Goal: Information Seeking & Learning: Learn about a topic

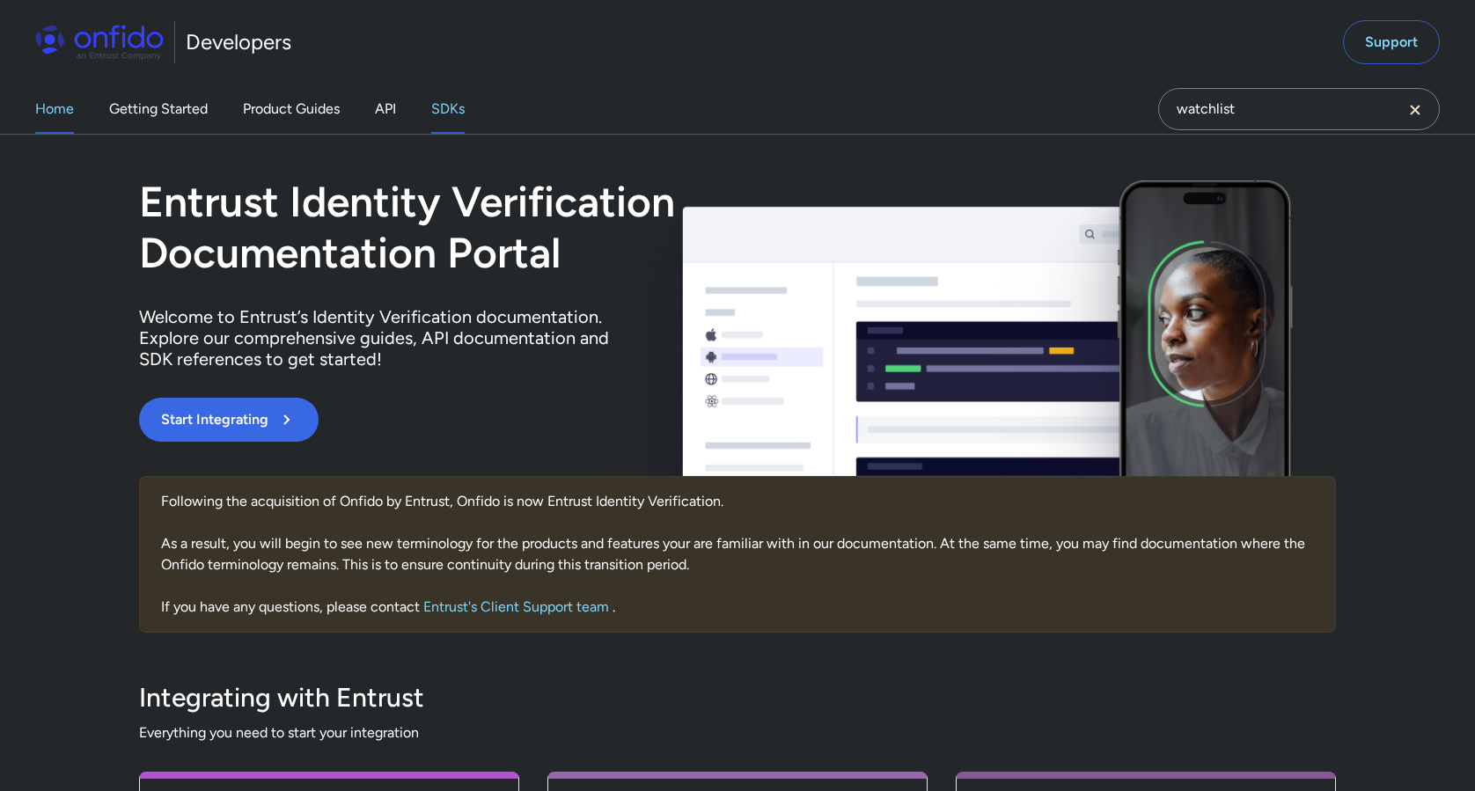
click at [454, 108] on link "SDKs" at bounding box center [447, 108] width 33 height 49
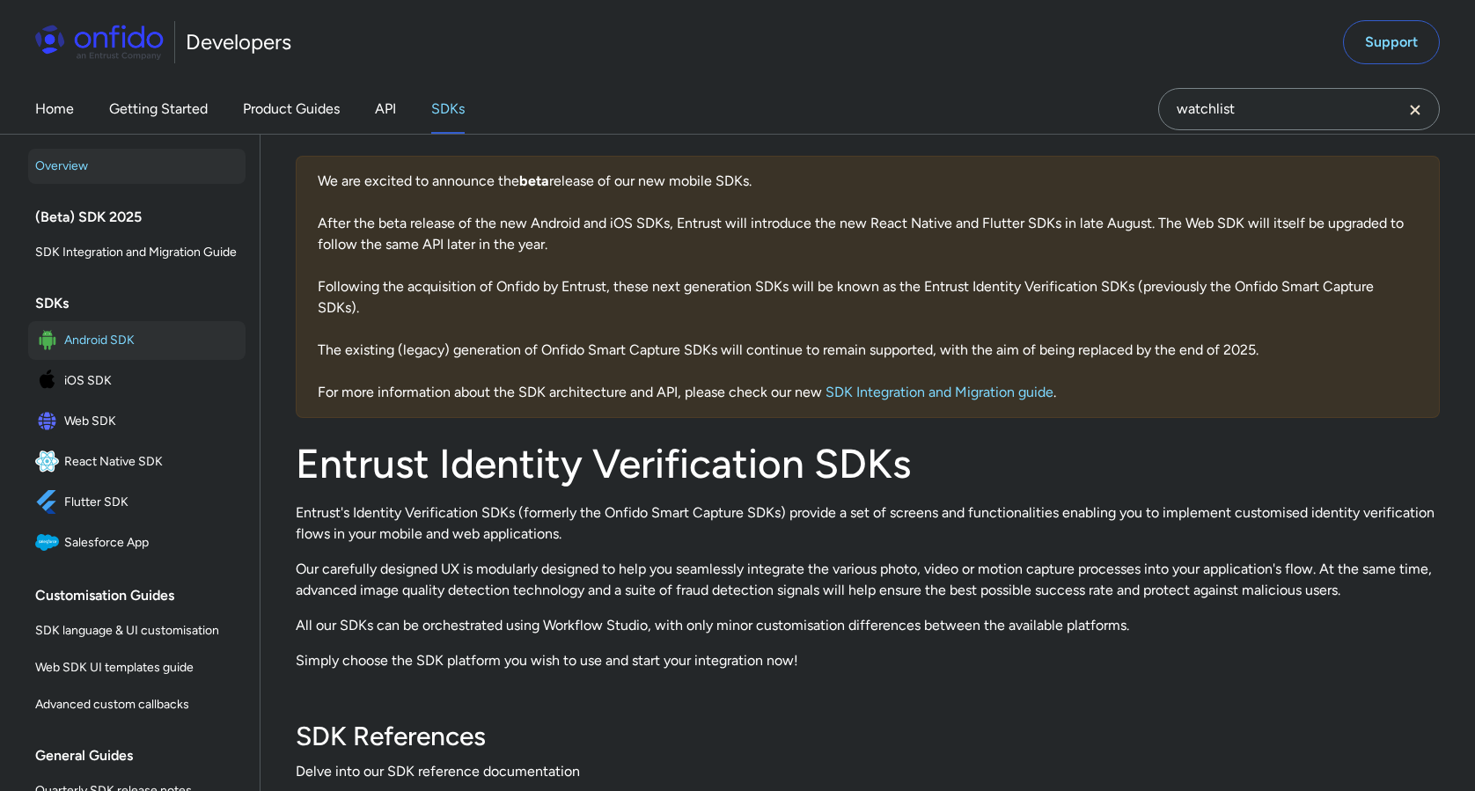
click at [92, 345] on span "Android SDK" at bounding box center [151, 340] width 174 height 25
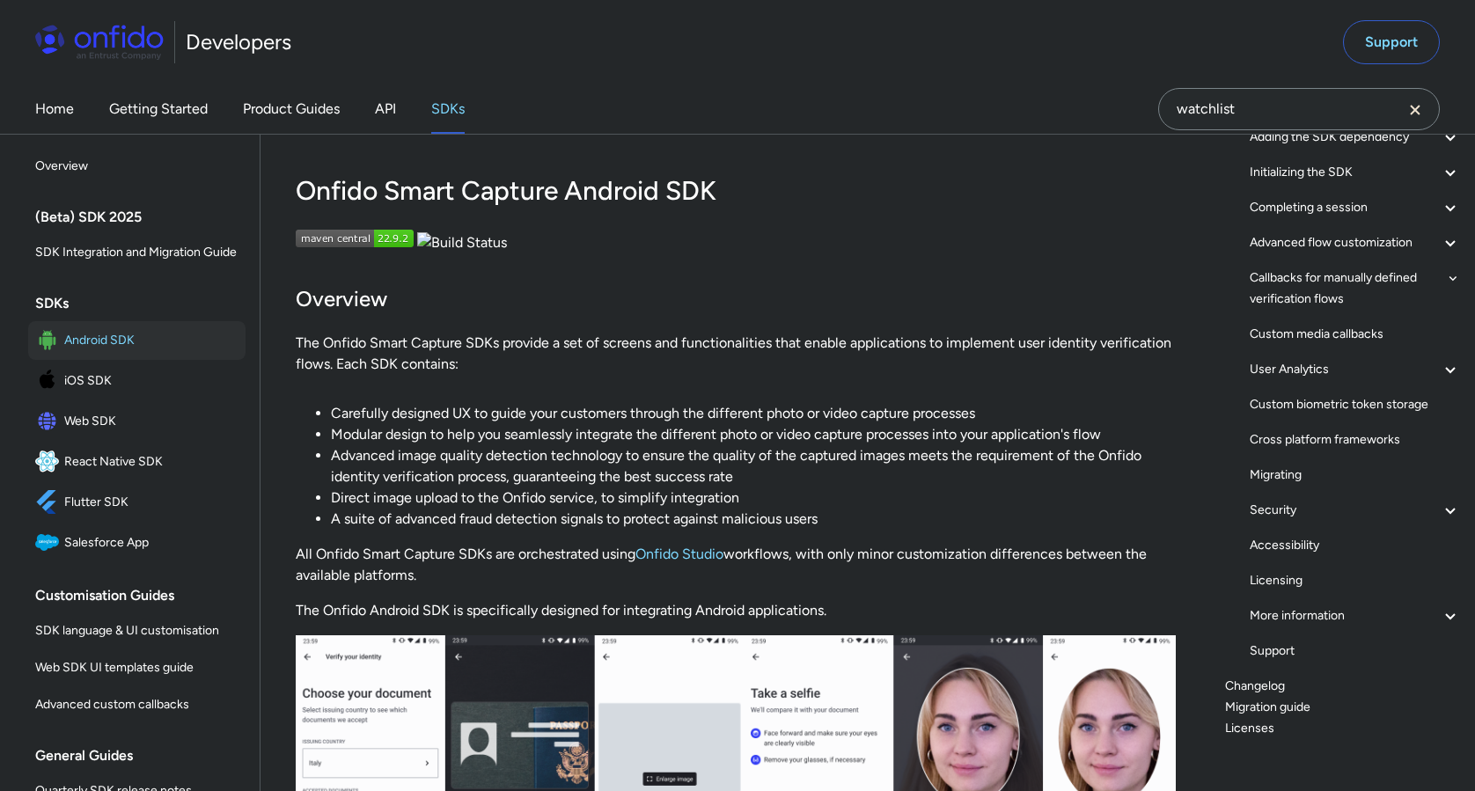
scroll to position [194, 0]
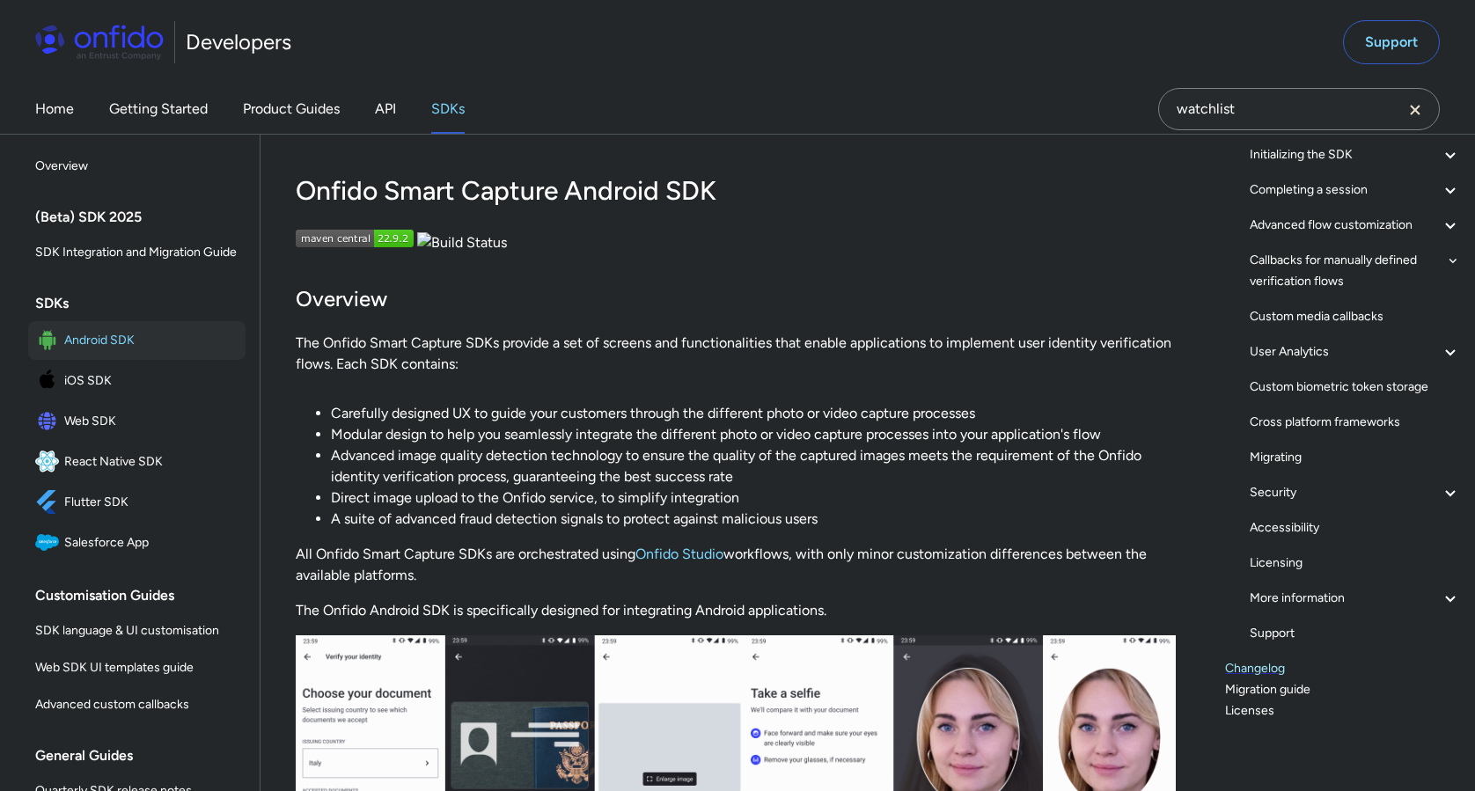
click at [1241, 670] on link "Changelog" at bounding box center [1343, 668] width 236 height 21
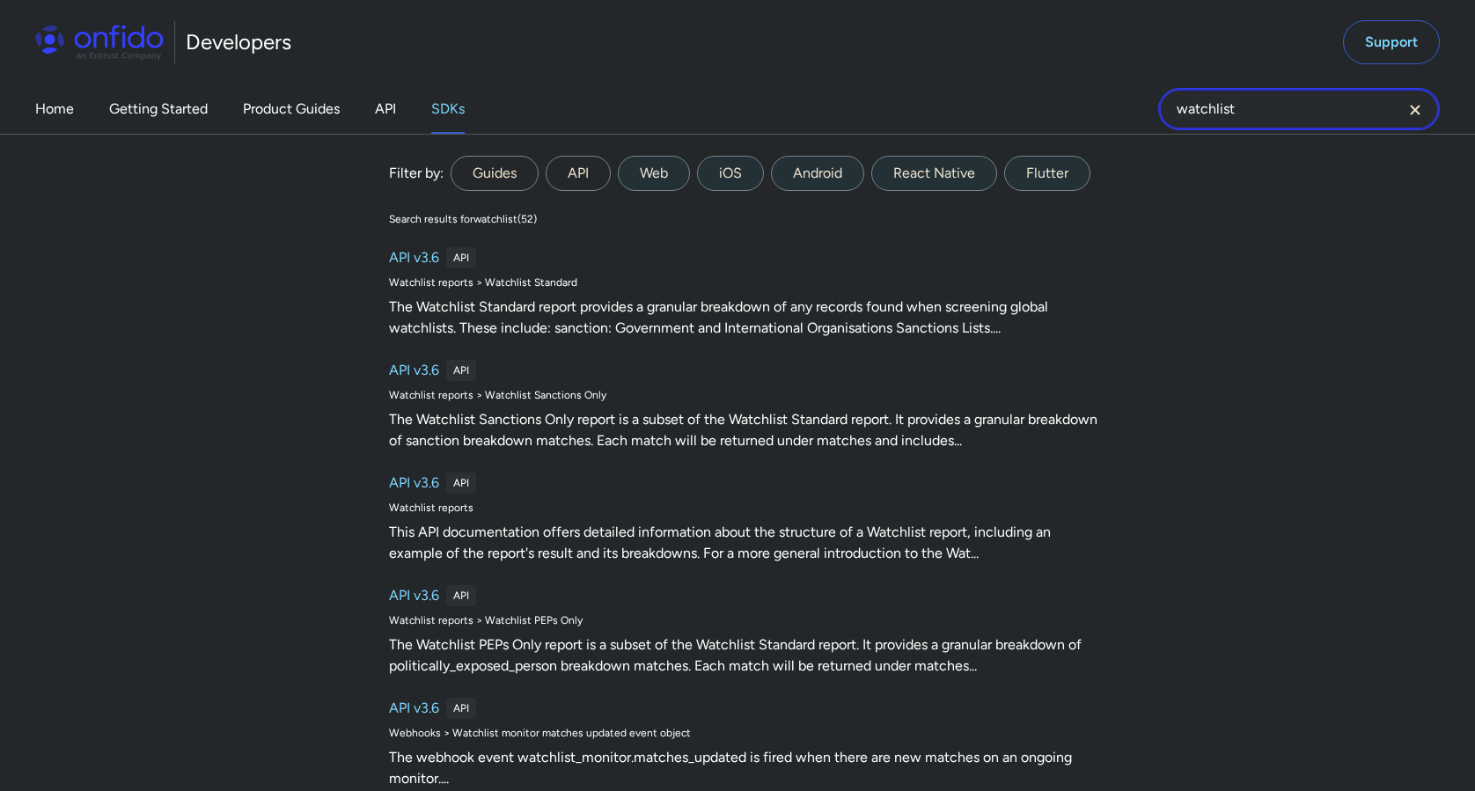
drag, startPoint x: 1266, startPoint y: 114, endPoint x: 1137, endPoint y: 105, distance: 129.7
click at [1137, 105] on div "Home Getting Started Product Guides API SDKs watchlist watchlist Filter by: Gui…" at bounding box center [737, 108] width 1475 height 49
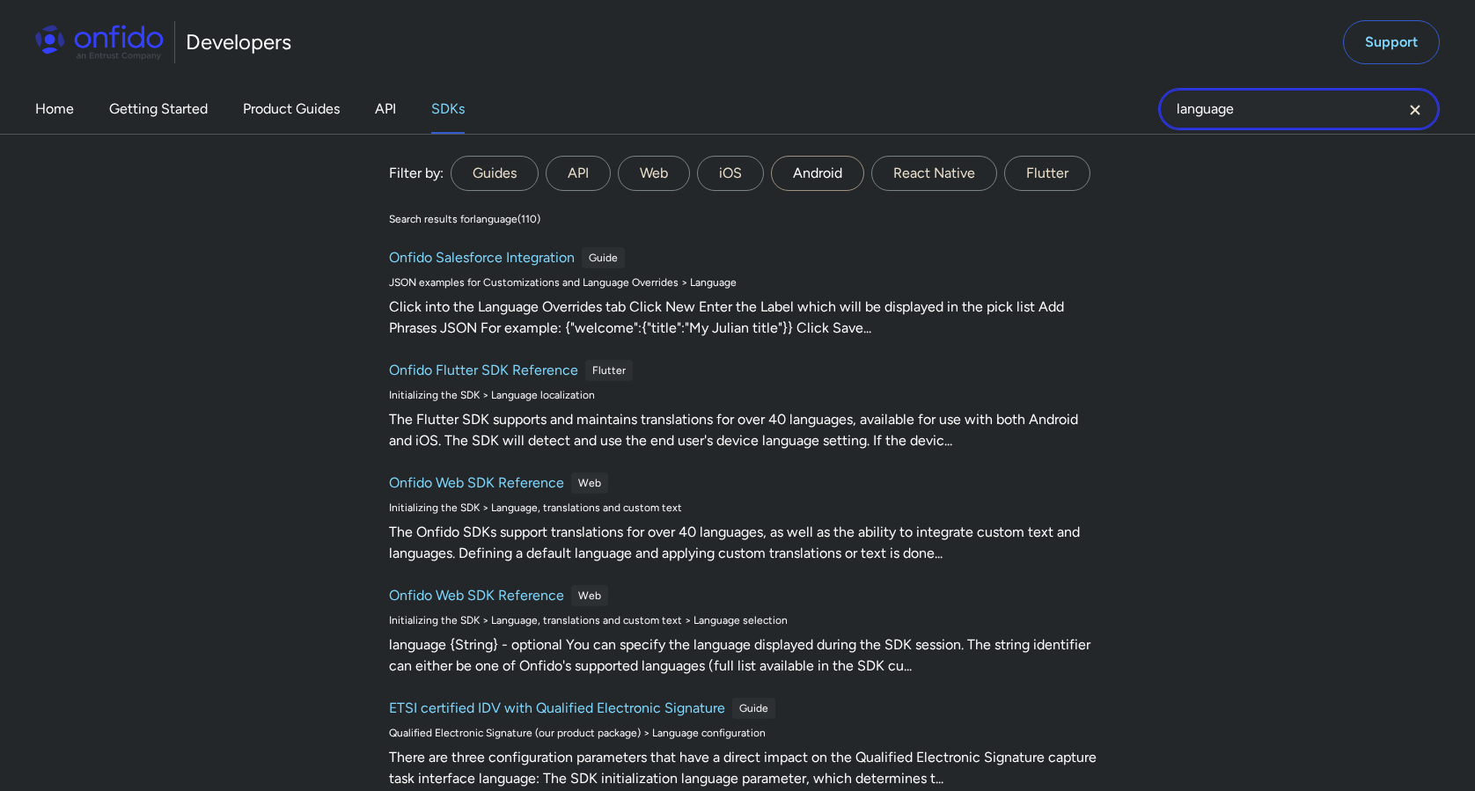
type input "language"
click at [830, 171] on label "Android" at bounding box center [817, 173] width 93 height 35
click at [0, 0] on input "Android" at bounding box center [0, 0] width 0 height 0
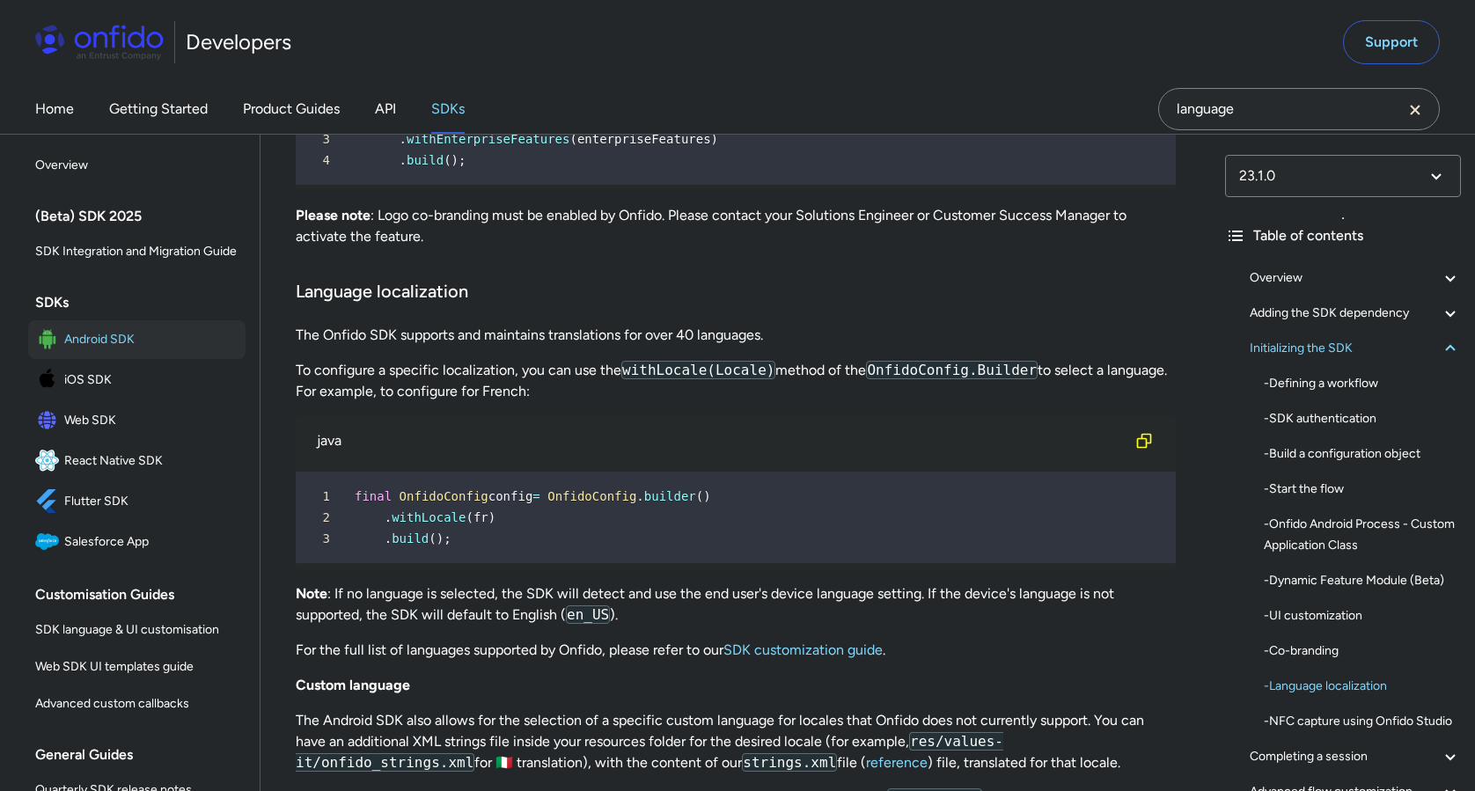
scroll to position [11675, 0]
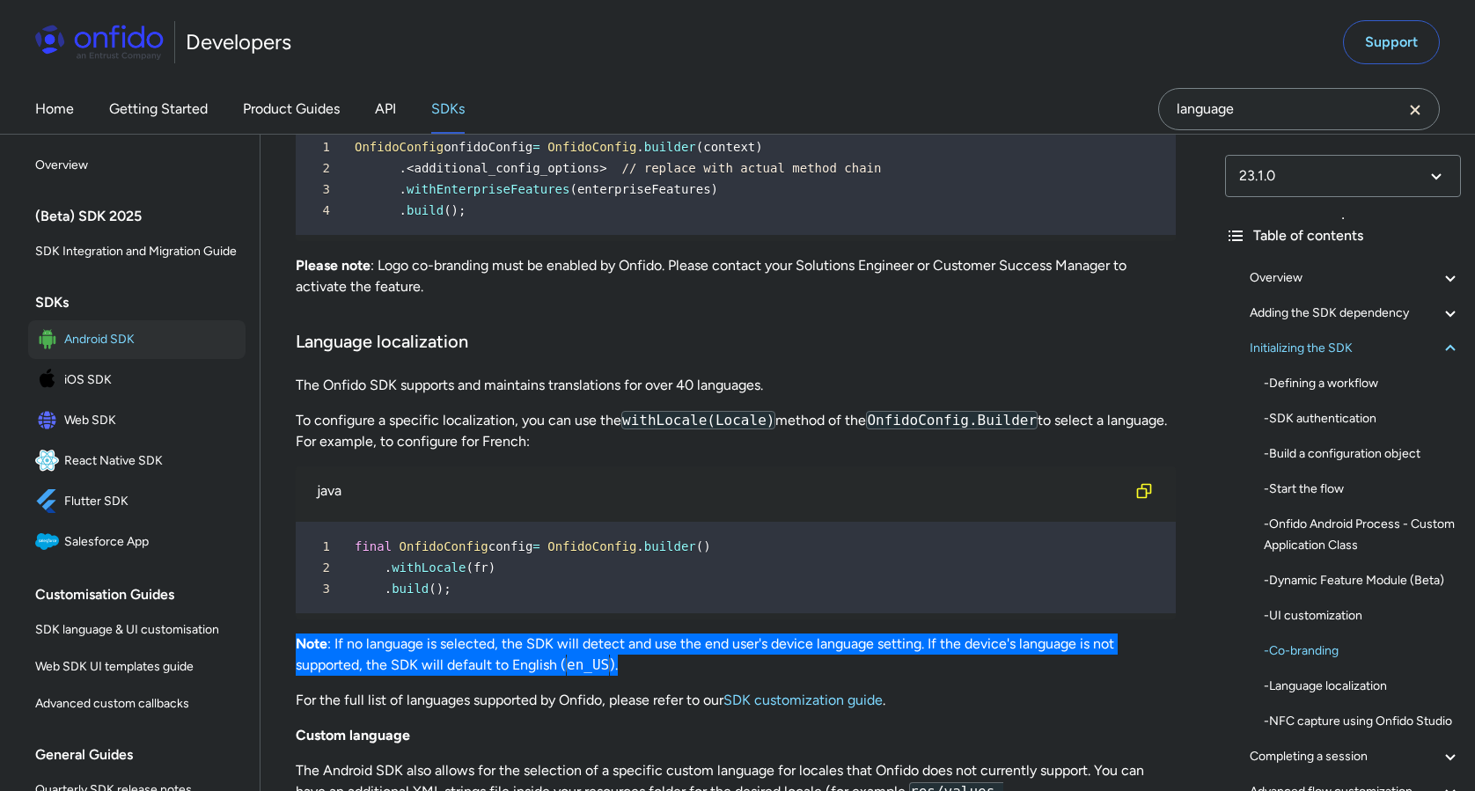
drag, startPoint x: 638, startPoint y: 671, endPoint x: 294, endPoint y: 649, distance: 344.8
copy p "Note : If no language is selected, the SDK will detect and use the end user's d…"
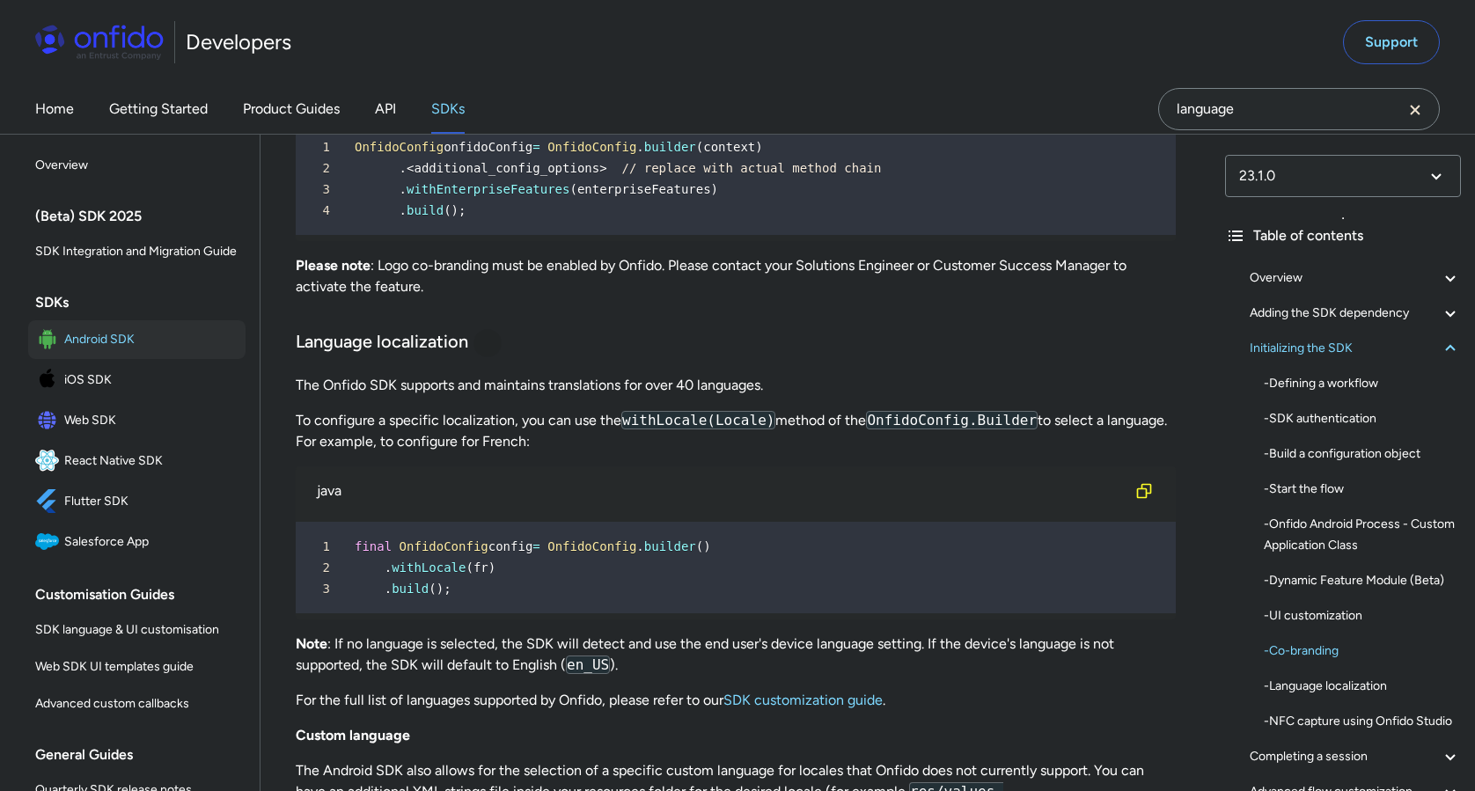
click at [491, 341] on div at bounding box center [487, 343] width 14 height 14
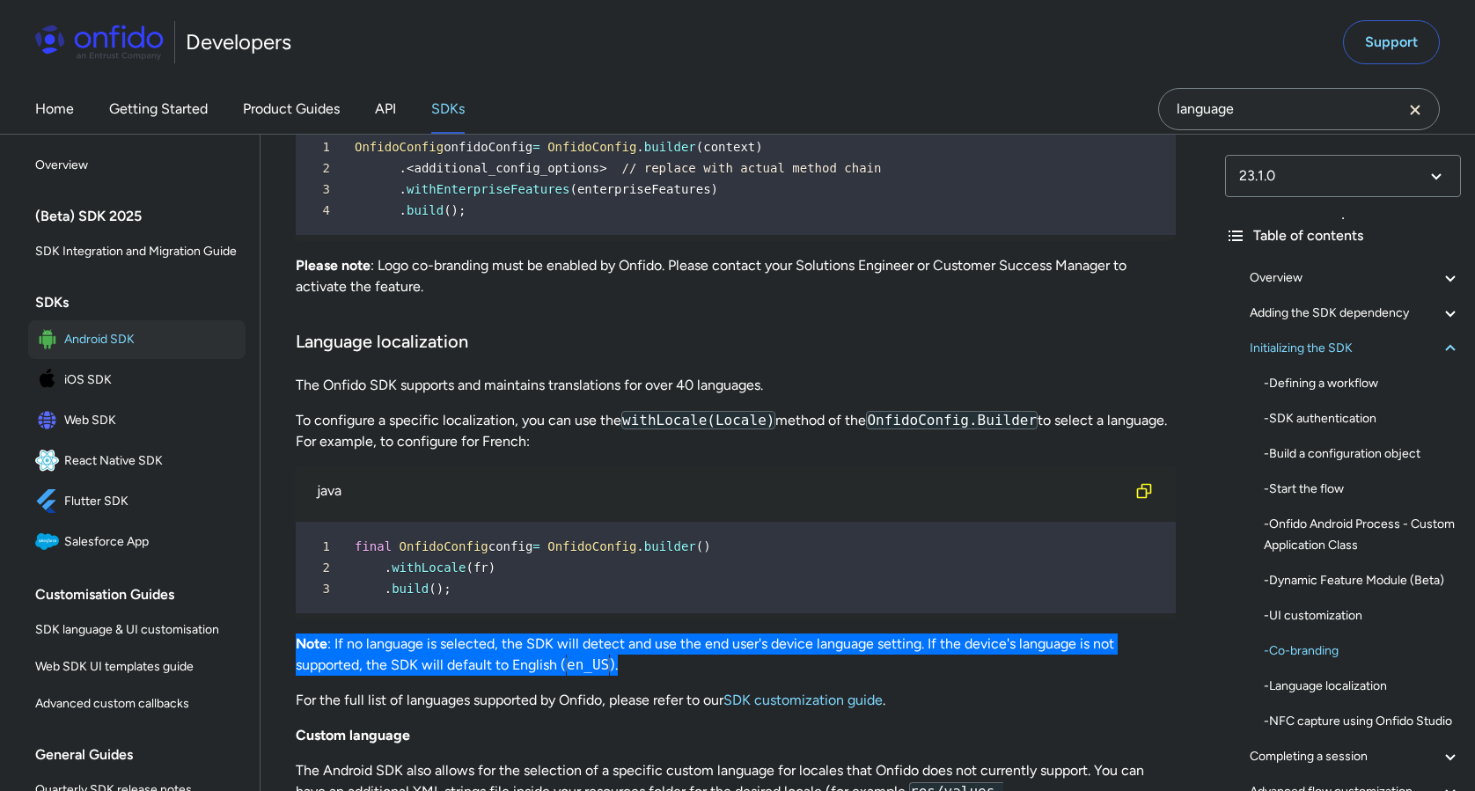
drag, startPoint x: 638, startPoint y: 665, endPoint x: 266, endPoint y: 646, distance: 372.7
copy p "Note : If no language is selected, the SDK will detect and use the end user's d…"
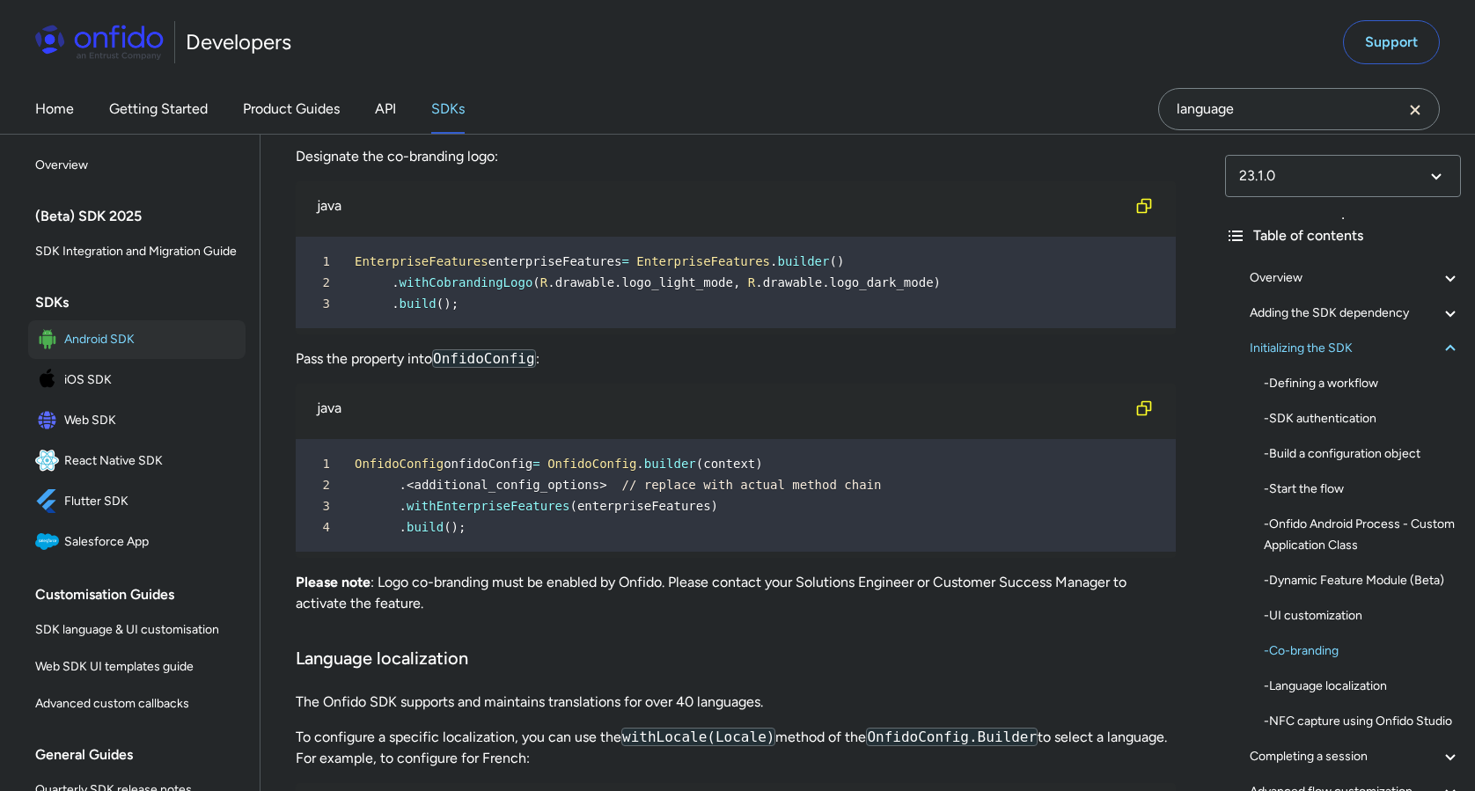
scroll to position [11461, 0]
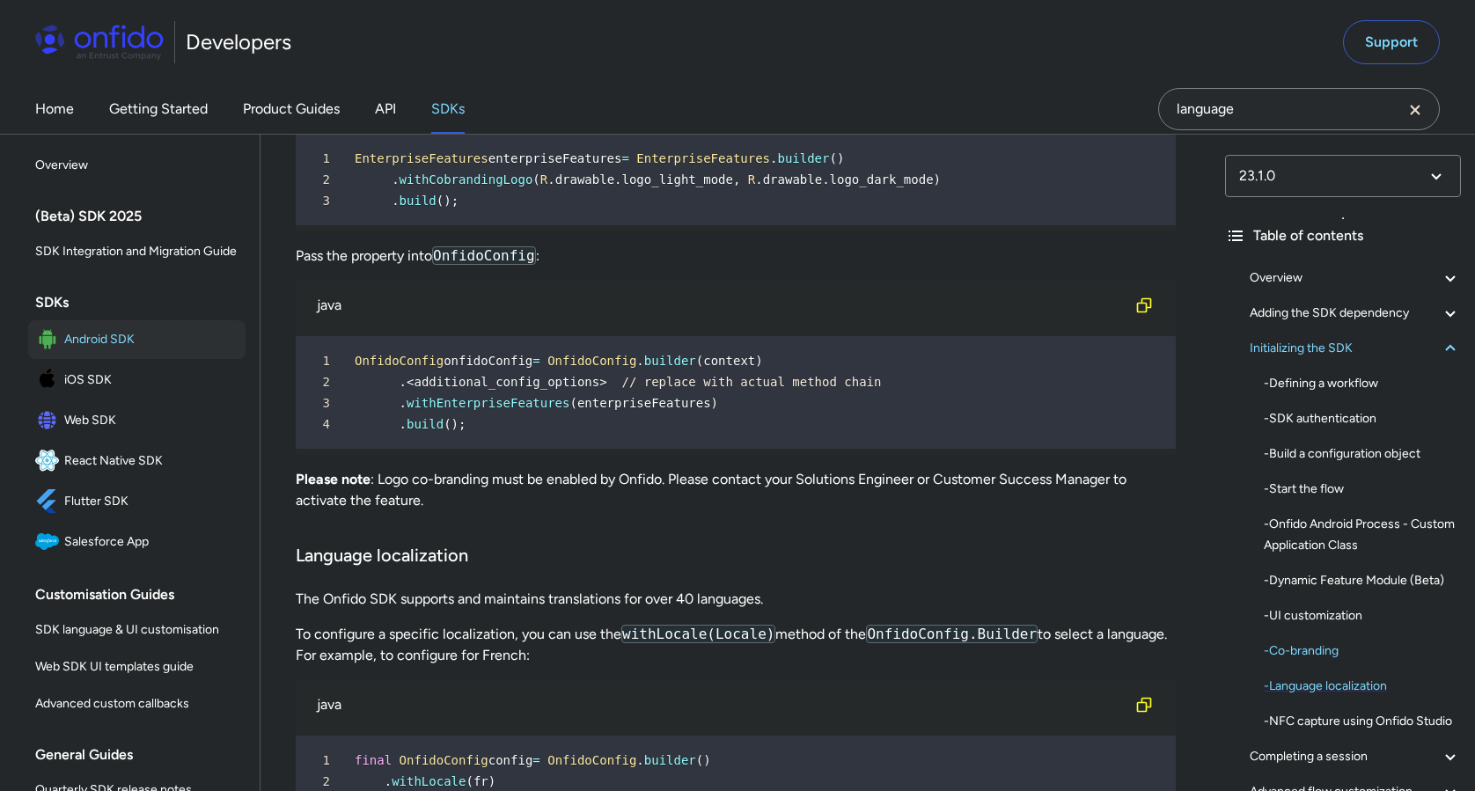
click at [1344, 689] on div "- Language localization" at bounding box center [1362, 686] width 197 height 21
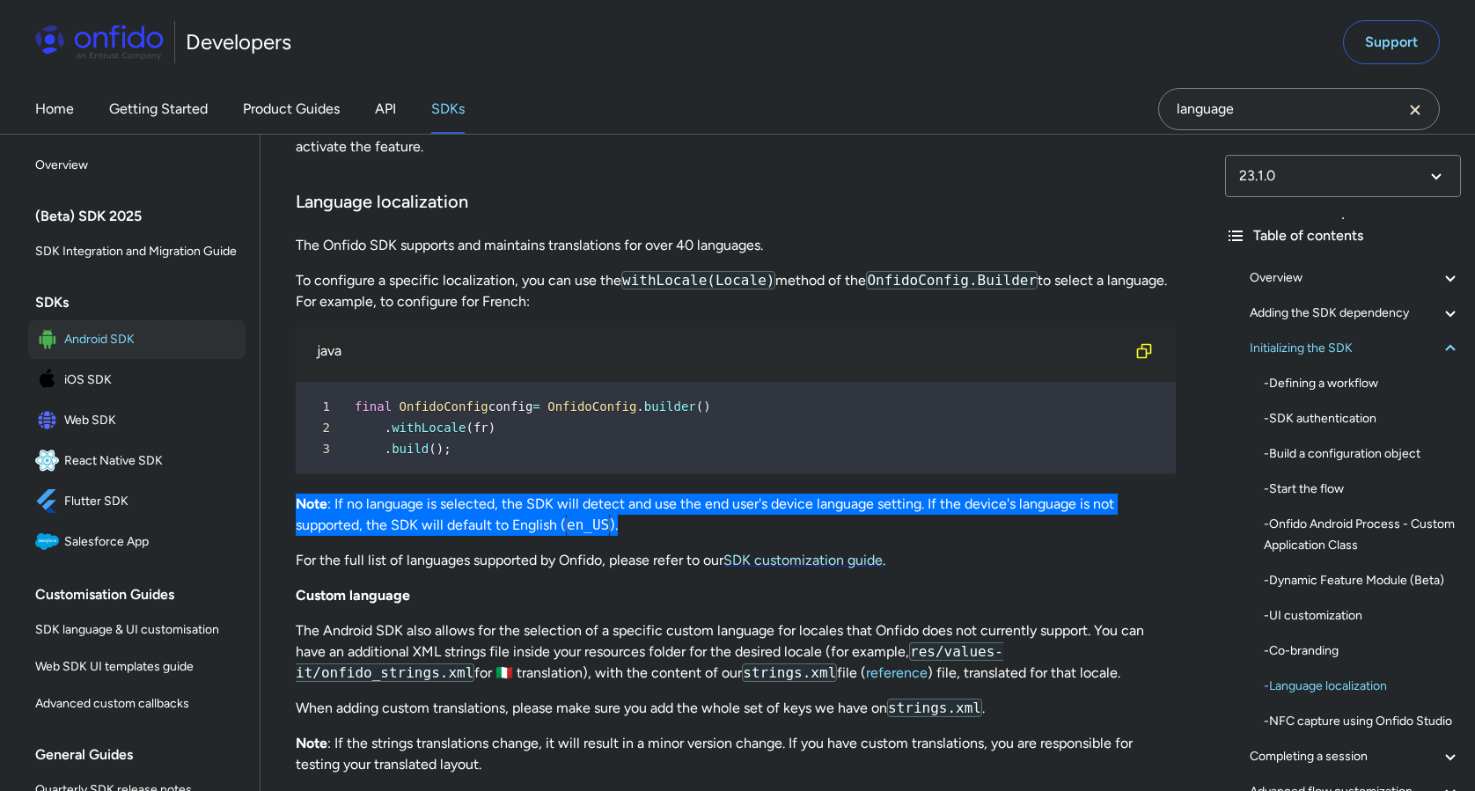
click at [844, 562] on link "SDK customization guide" at bounding box center [802, 560] width 159 height 17
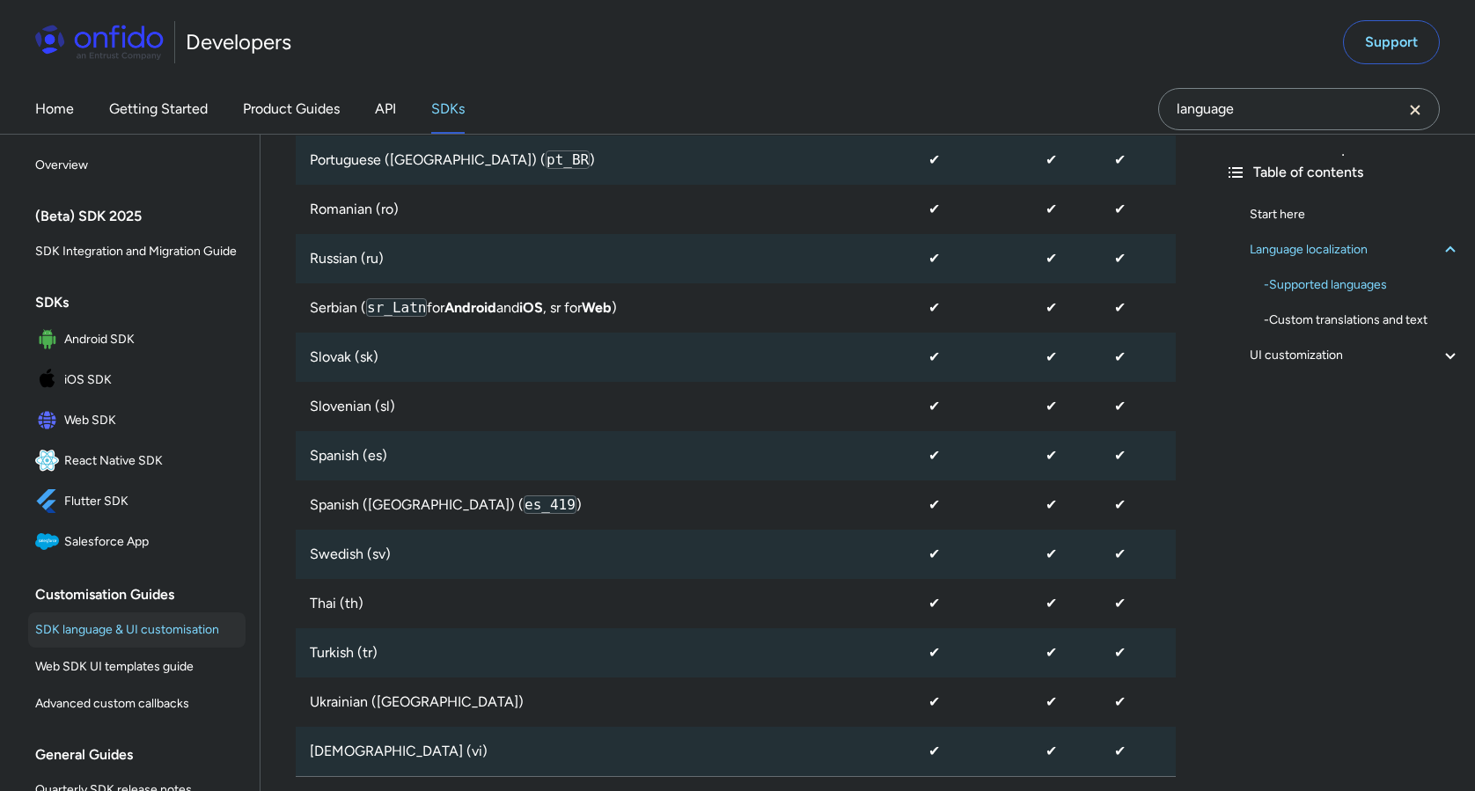
scroll to position [2236, 0]
